Goal: Register for event/course

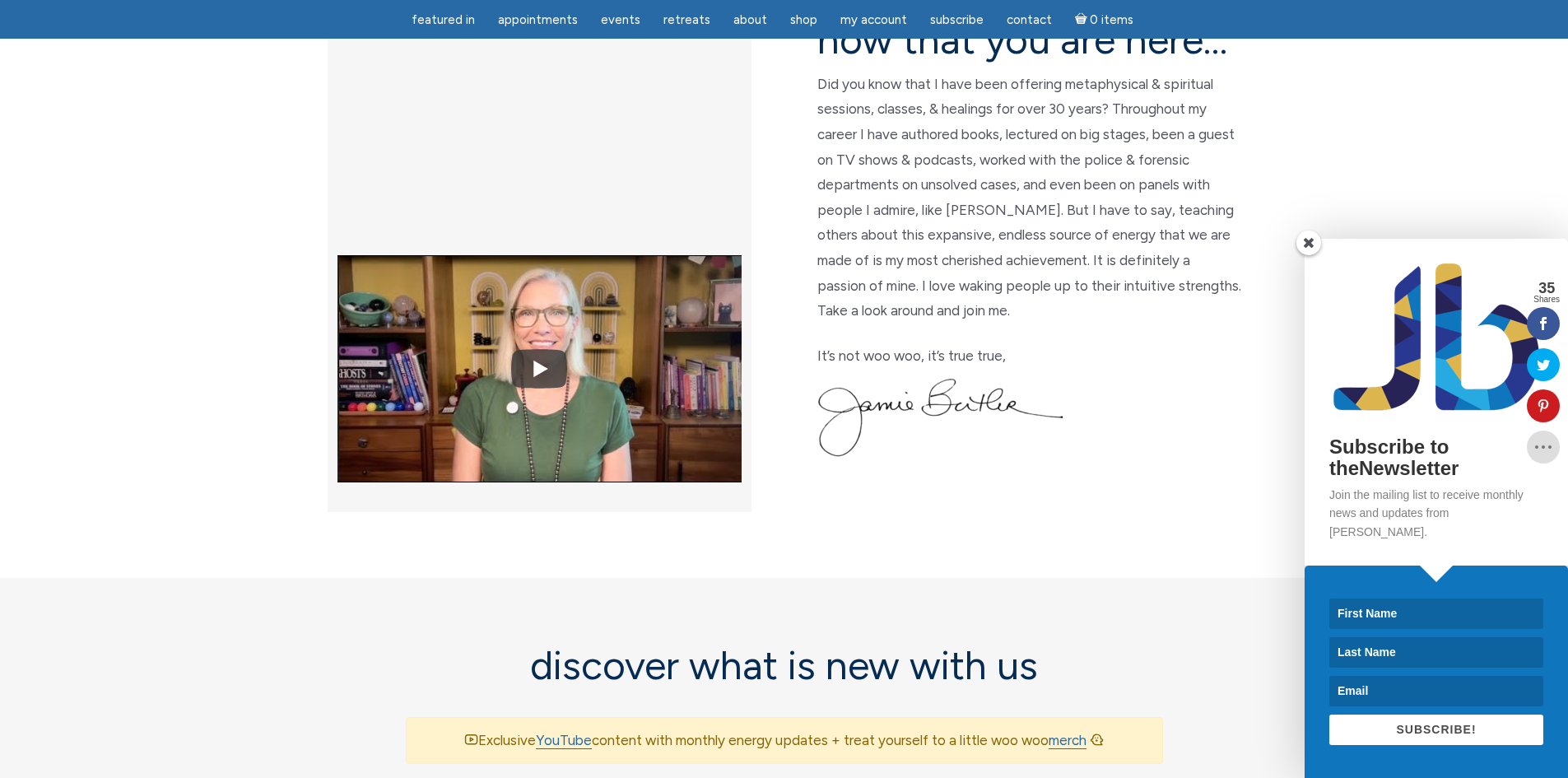
scroll to position [494, 0]
click at [1310, 256] on span at bounding box center [1309, 243] width 25 height 25
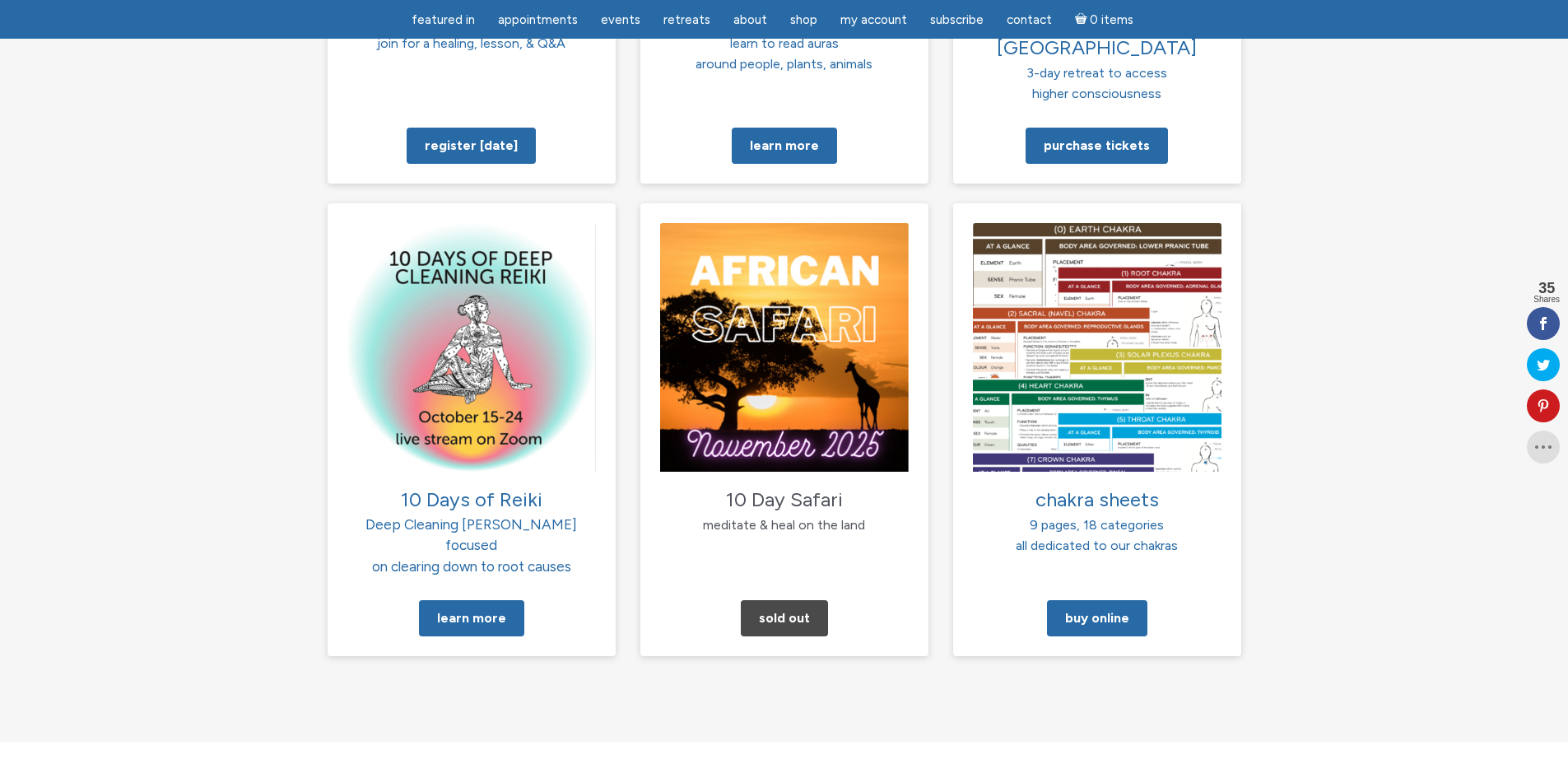
scroll to position [1153, 0]
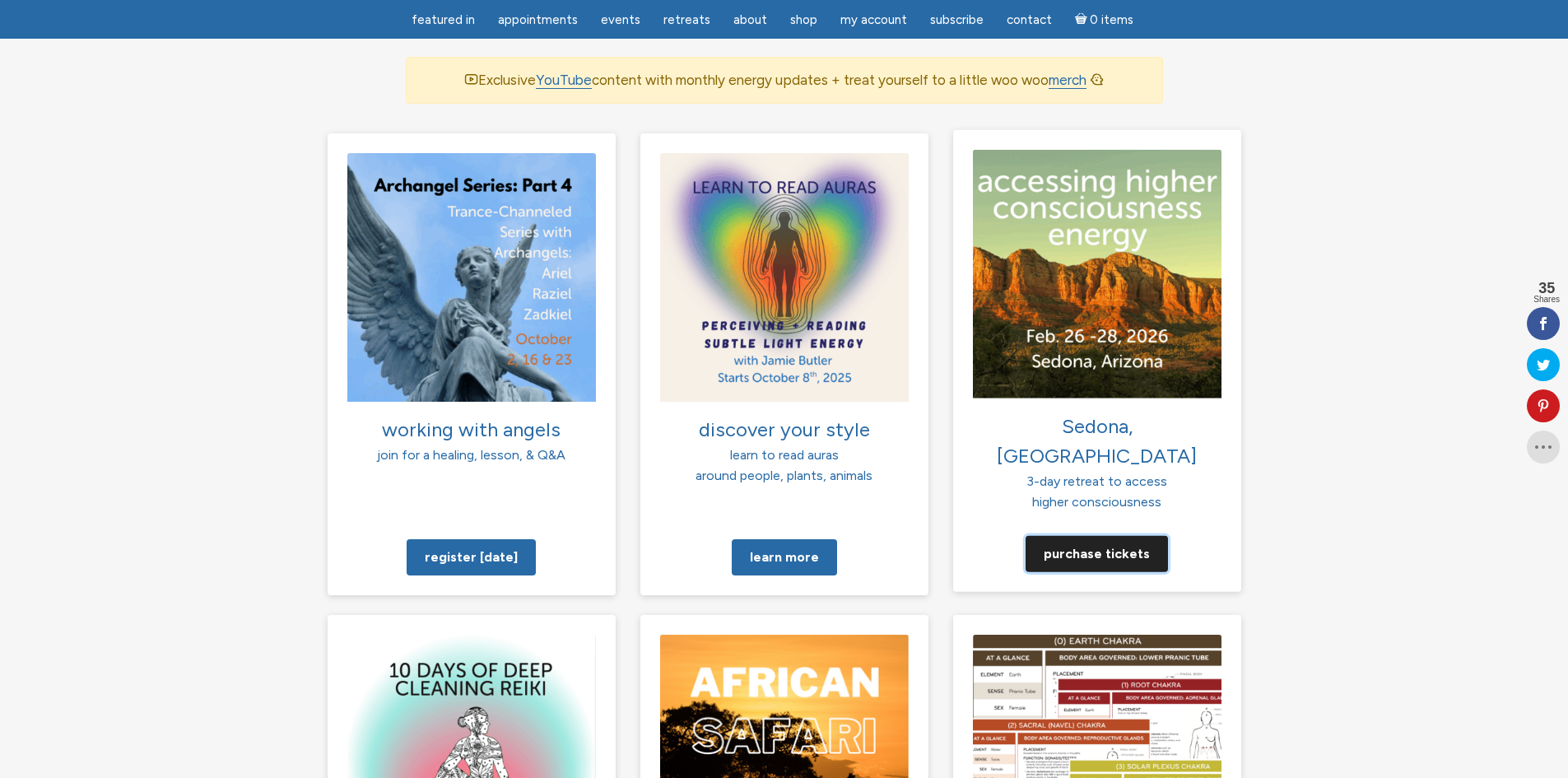
click at [1100, 535] on link "Purchase tickets" at bounding box center [1096, 553] width 142 height 36
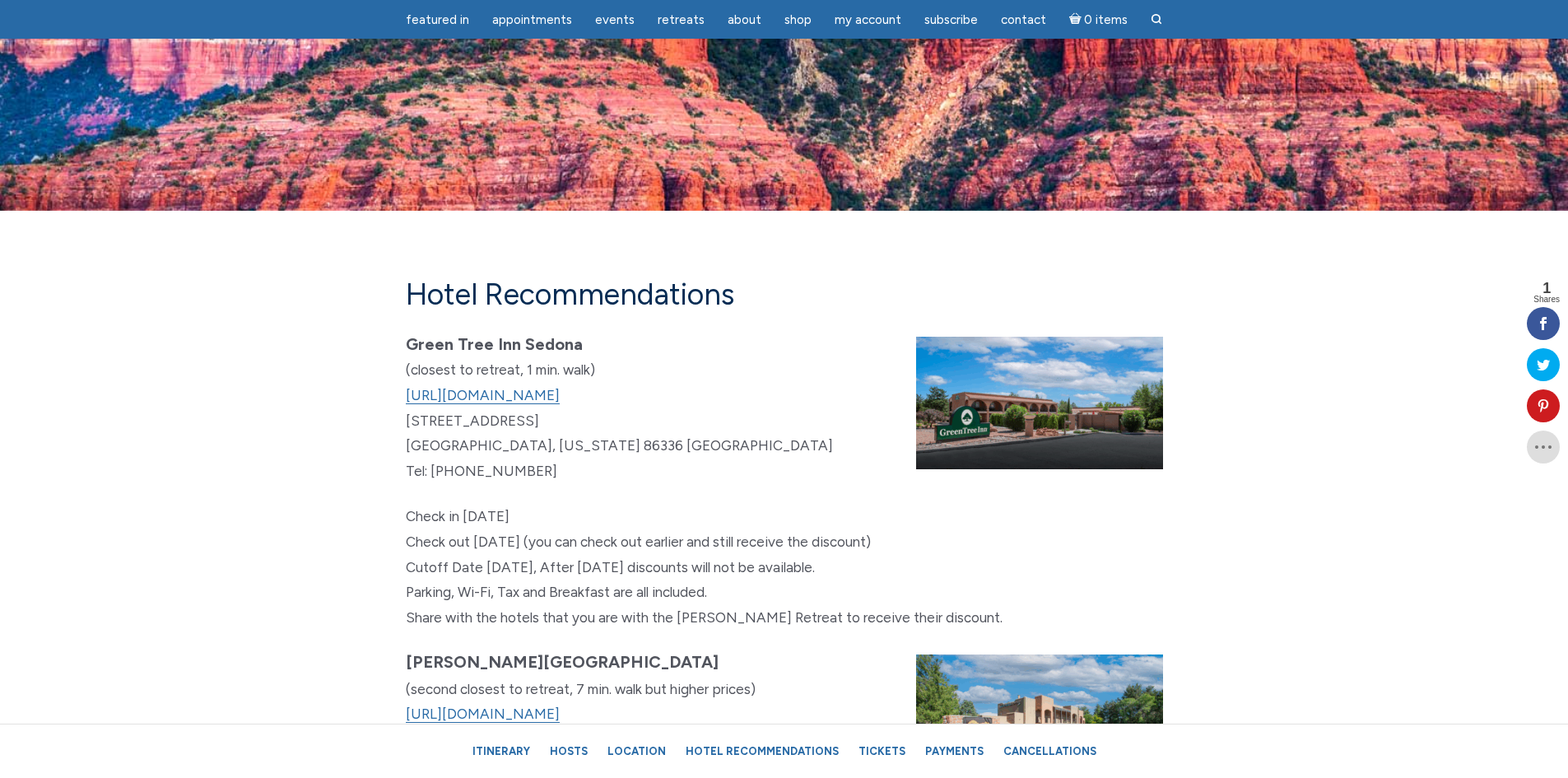
scroll to position [9058, 0]
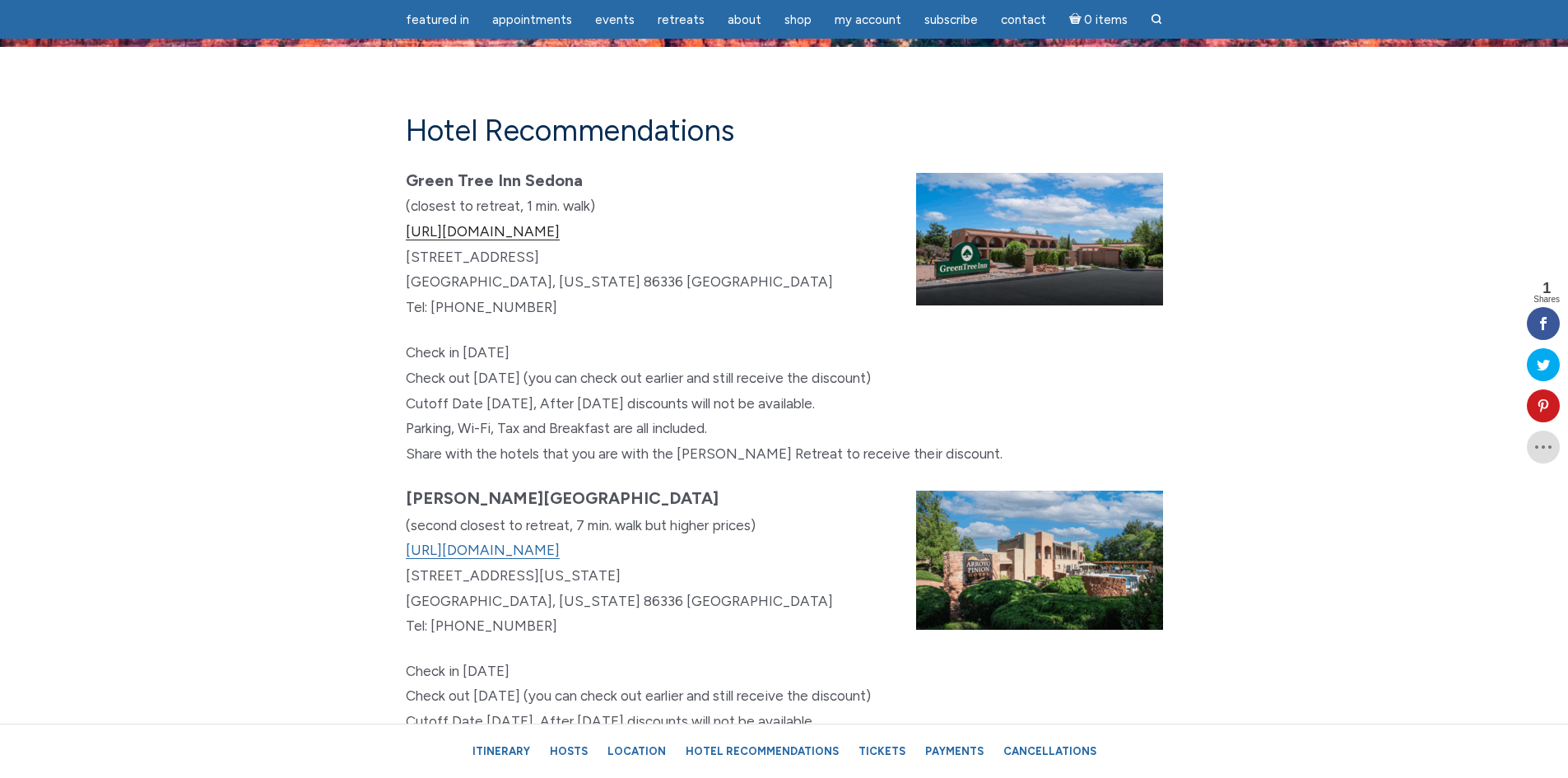
click at [559, 240] on link "https://www.greentreesedona.com" at bounding box center [483, 232] width 154 height 18
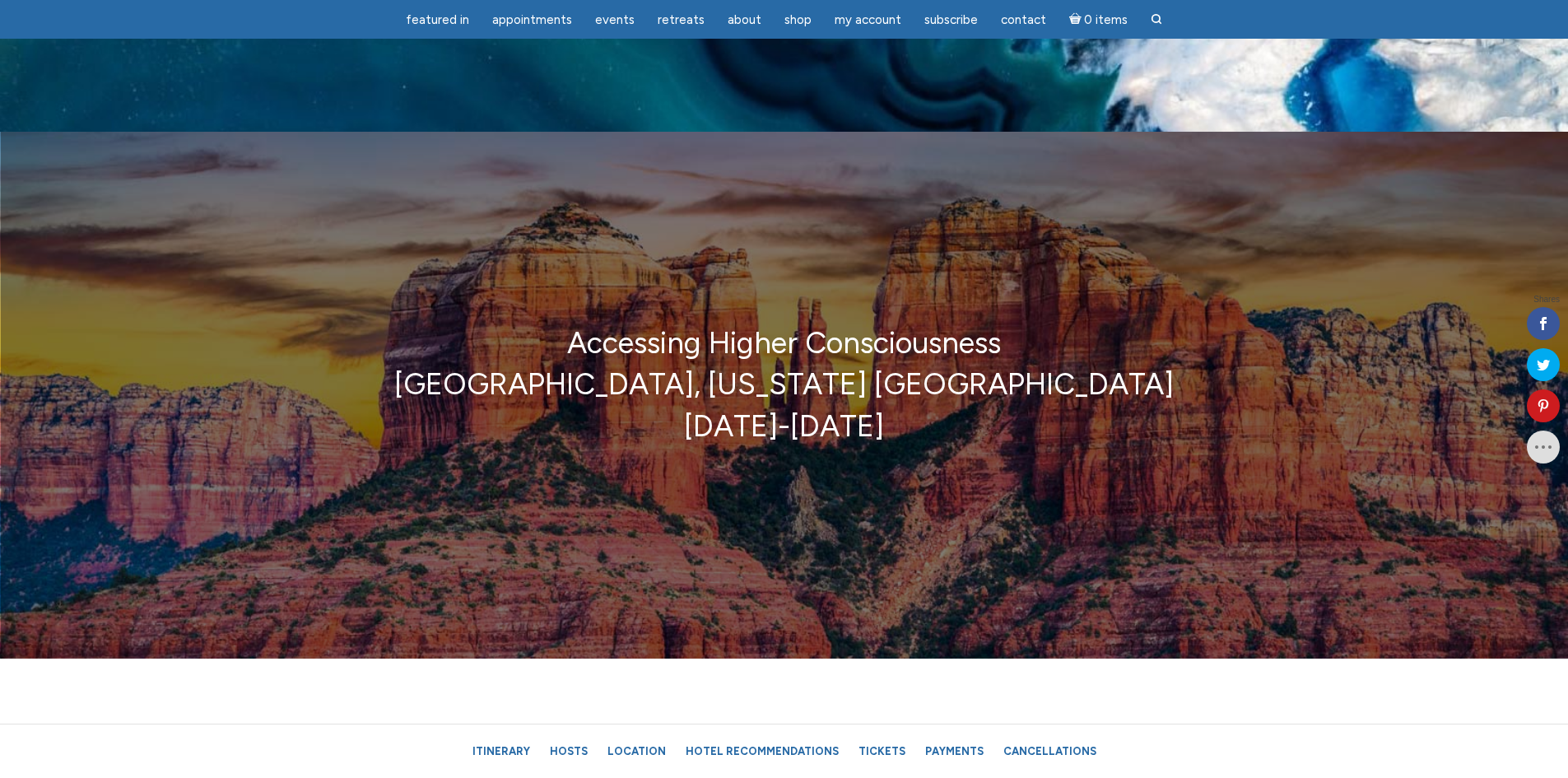
scroll to position [9058, 0]
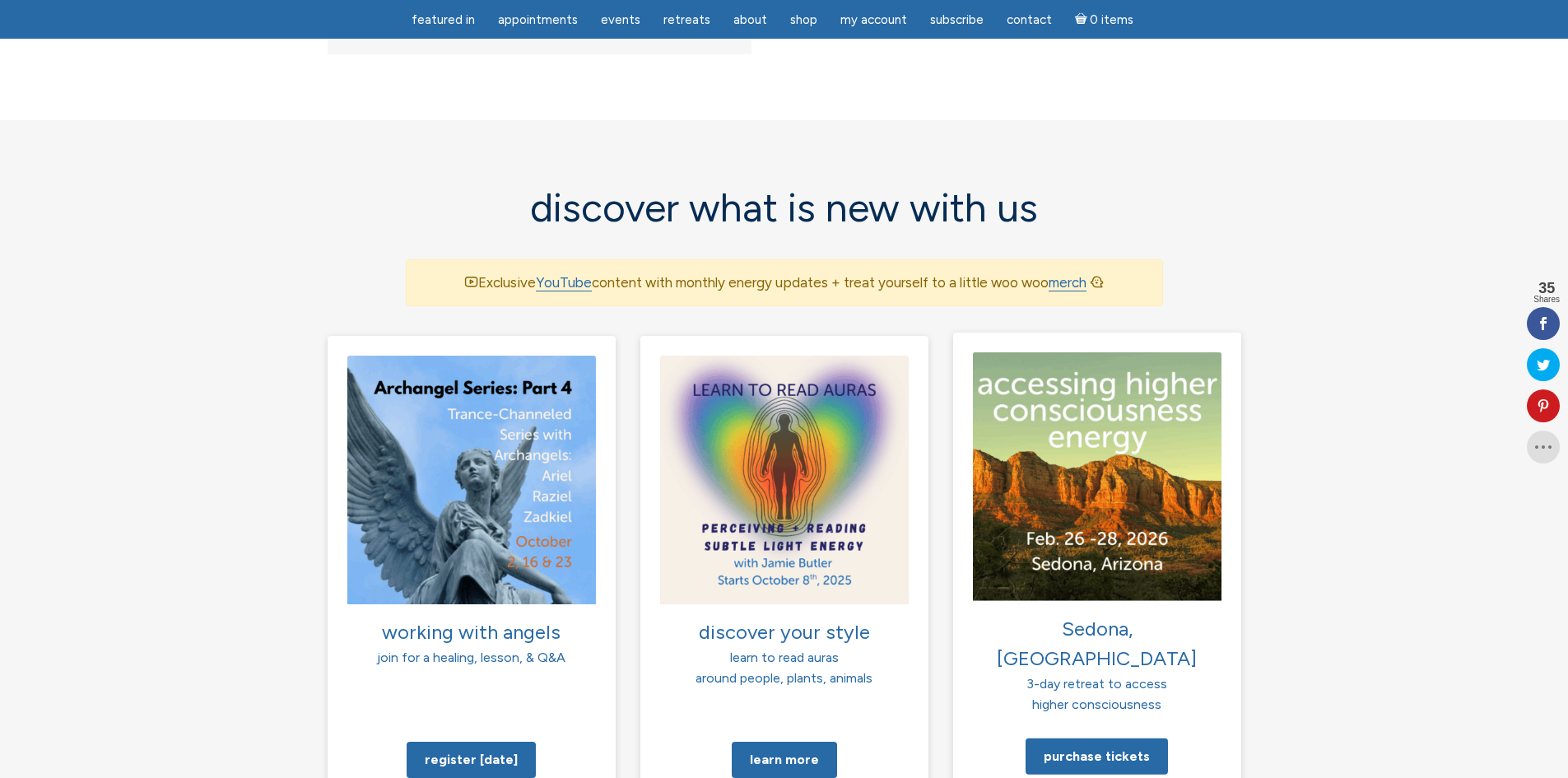
scroll to position [988, 0]
